Goal: Download file/media

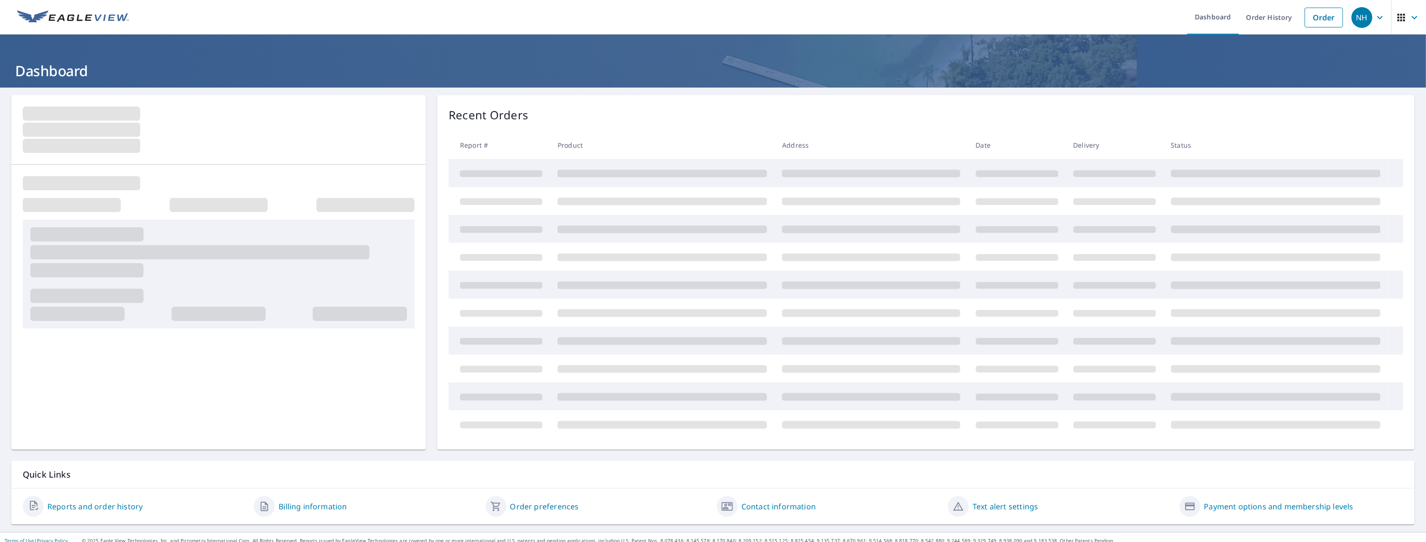
click at [81, 509] on link "Reports and order history" at bounding box center [94, 506] width 95 height 11
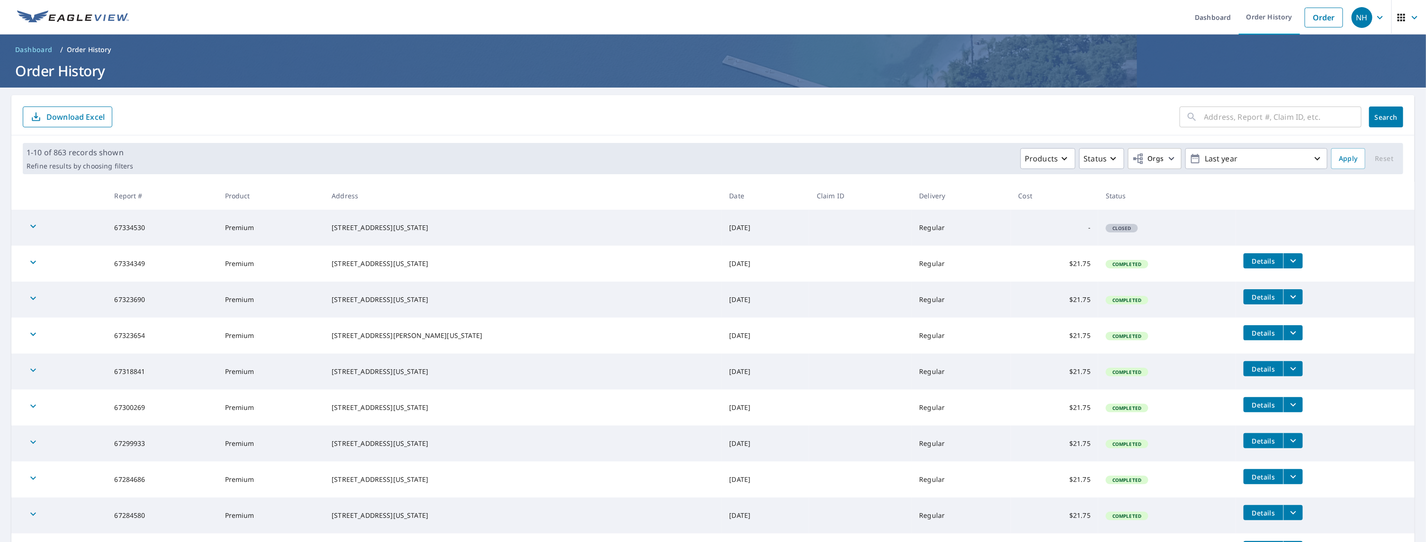
click at [1276, 120] on input "text" at bounding box center [1282, 117] width 157 height 27
type input "4605"
click button "Search" at bounding box center [1386, 117] width 34 height 21
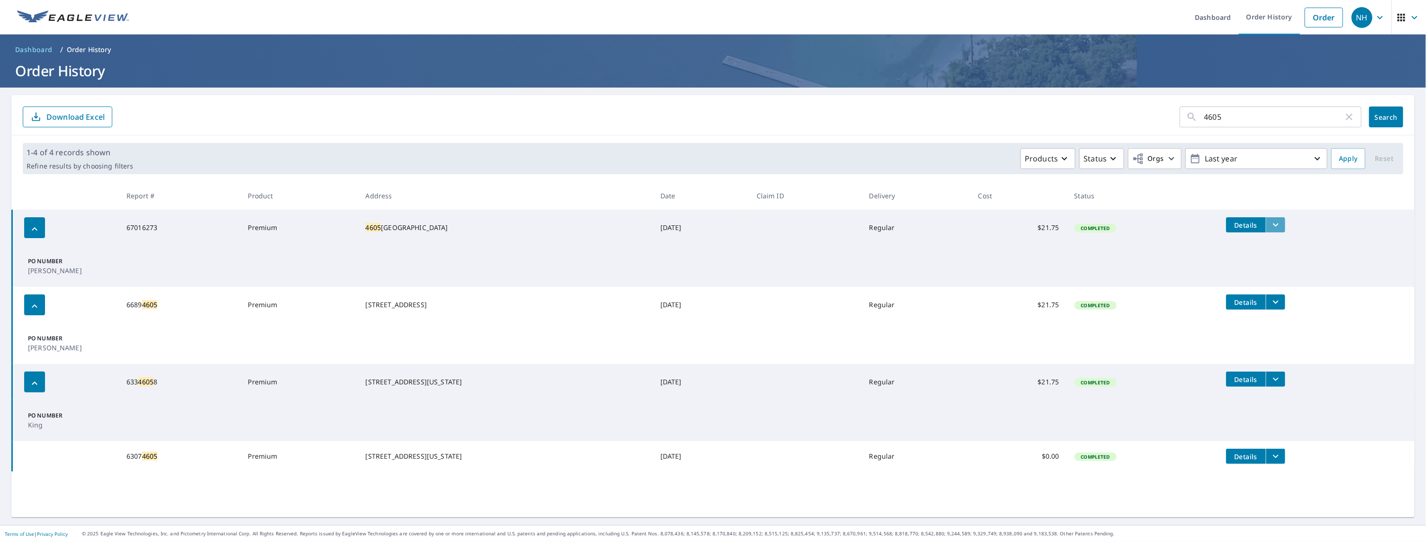
click at [1270, 223] on icon "filesDropdownBtn-67016273" at bounding box center [1275, 224] width 11 height 11
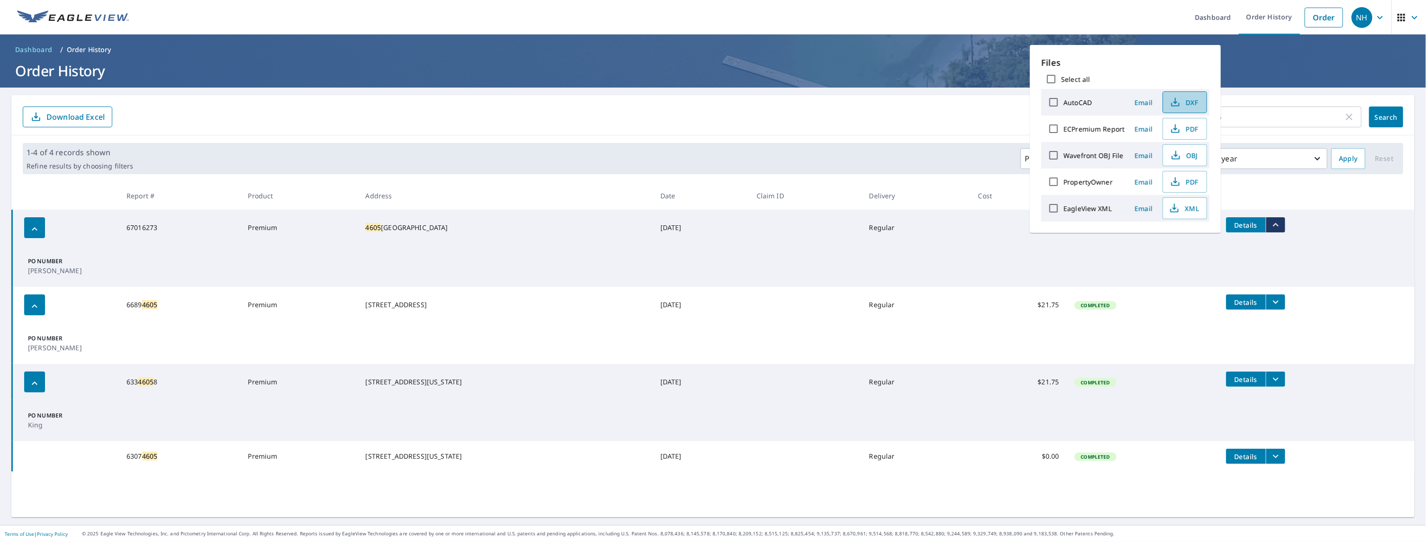
click at [1191, 103] on span "DXF" at bounding box center [1184, 102] width 30 height 11
